Goal: Navigation & Orientation: Find specific page/section

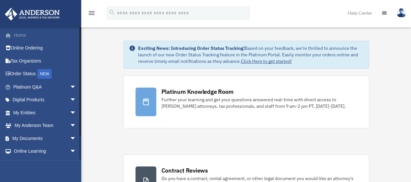
click at [20, 35] on link "Home" at bounding box center [46, 35] width 82 height 13
click at [60, 85] on link "Platinum Q&A arrow_drop_down" at bounding box center [46, 86] width 82 height 13
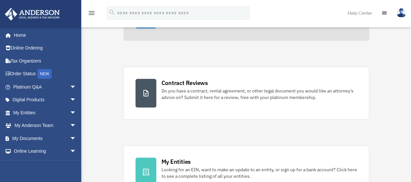
scroll to position [46, 0]
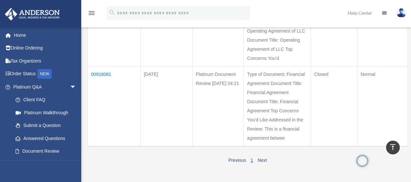
scroll to position [212, 0]
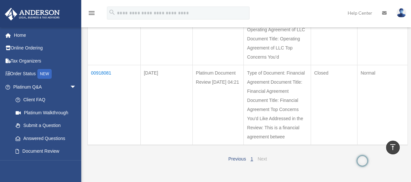
click at [261, 158] on link "Next" at bounding box center [262, 158] width 9 height 5
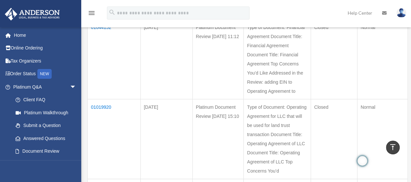
scroll to position [44, 0]
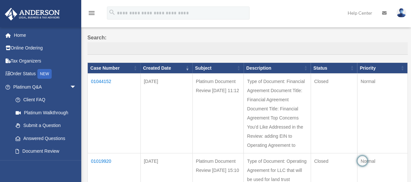
click at [98, 80] on td "01044152" at bounding box center [114, 113] width 53 height 80
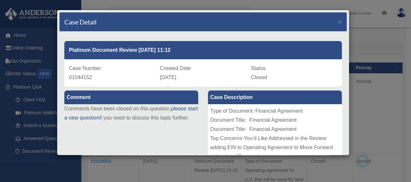
scroll to position [0, 0]
click at [338, 20] on span "×" at bounding box center [340, 21] width 4 height 7
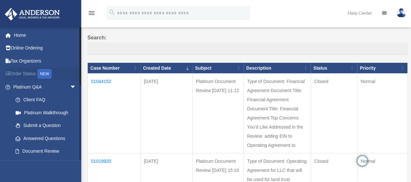
click at [30, 73] on link "Order Status NEW" at bounding box center [46, 73] width 82 height 13
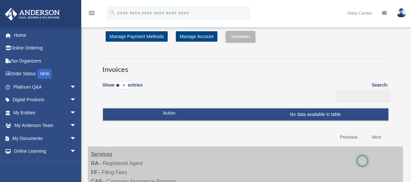
scroll to position [1, 0]
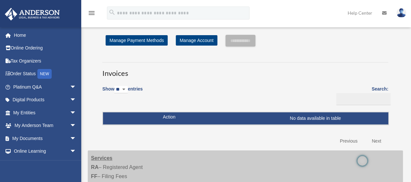
click at [404, 10] on img at bounding box center [401, 12] width 10 height 9
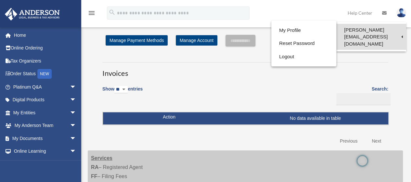
click at [382, 28] on link "[PERSON_NAME][EMAIL_ADDRESS][DOMAIN_NAME]" at bounding box center [371, 37] width 70 height 26
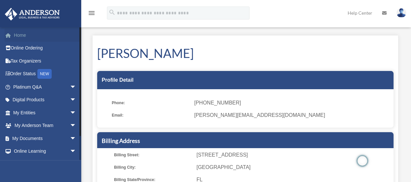
click at [38, 36] on link "Home" at bounding box center [46, 35] width 82 height 13
